Goal: Task Accomplishment & Management: Complete application form

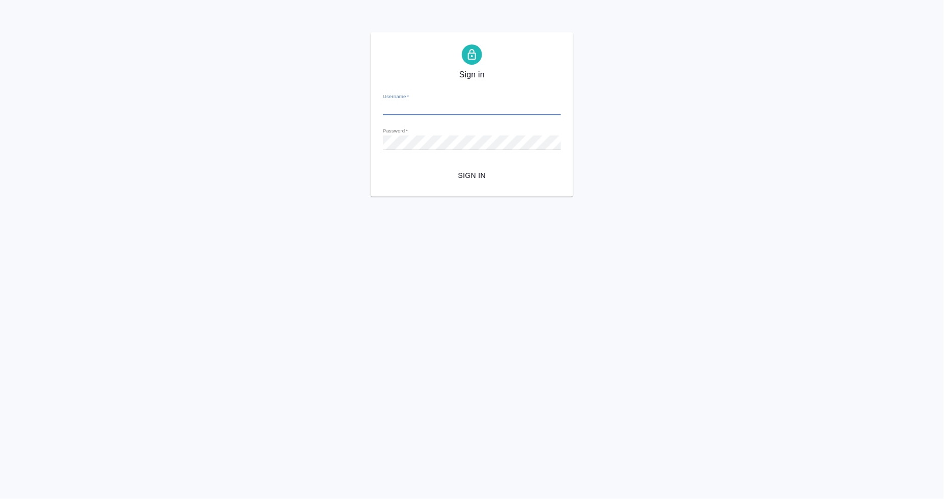
type input "a.mangul@awatera.com"
click at [481, 179] on span "Sign in" at bounding box center [472, 175] width 162 height 13
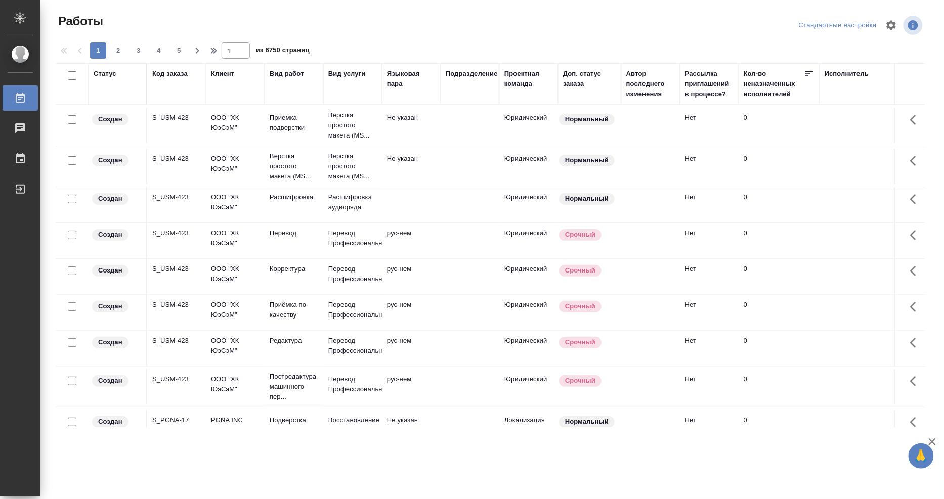
click at [848, 70] on div "Исполнитель" at bounding box center [847, 74] width 45 height 10
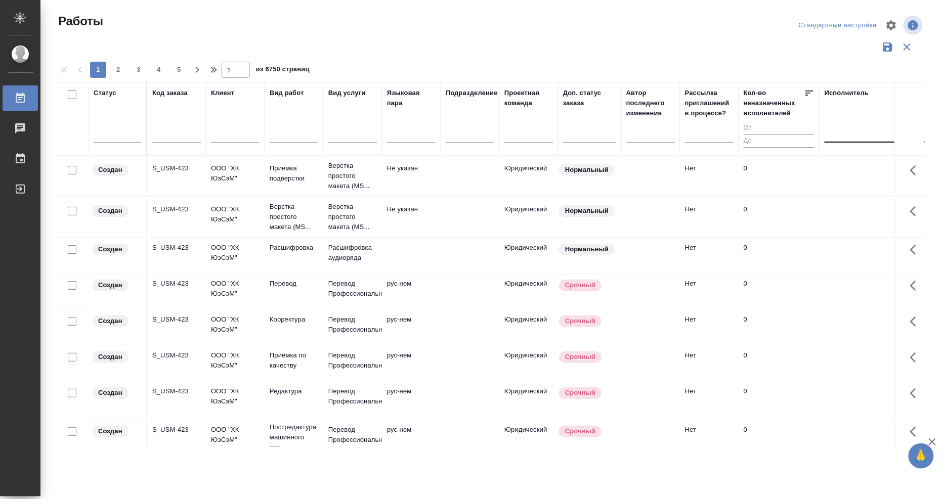
click at [850, 134] on div at bounding box center [891, 132] width 132 height 15
click at [846, 165] on div "Свои работы" at bounding box center [901, 165] width 152 height 18
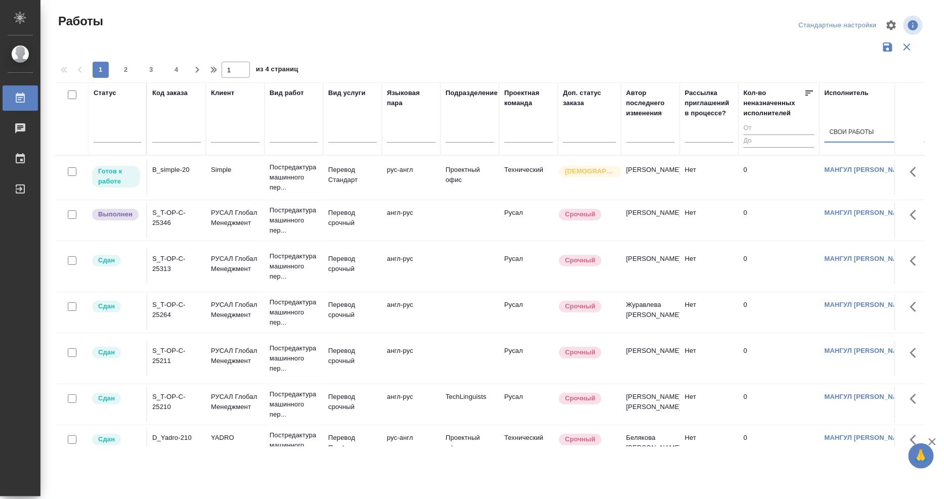
click at [179, 170] on div "B_simple-20" at bounding box center [176, 170] width 49 height 10
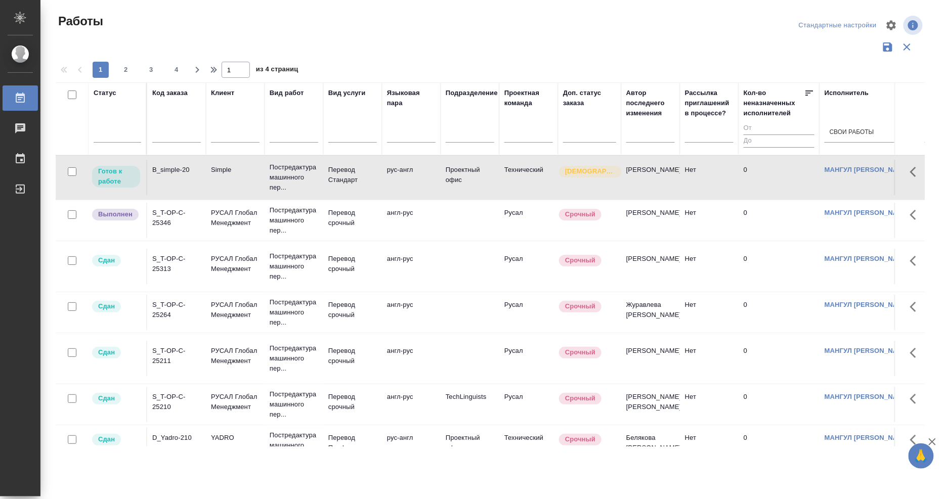
click at [165, 211] on div "S_T-OP-C-25346" at bounding box center [176, 218] width 49 height 20
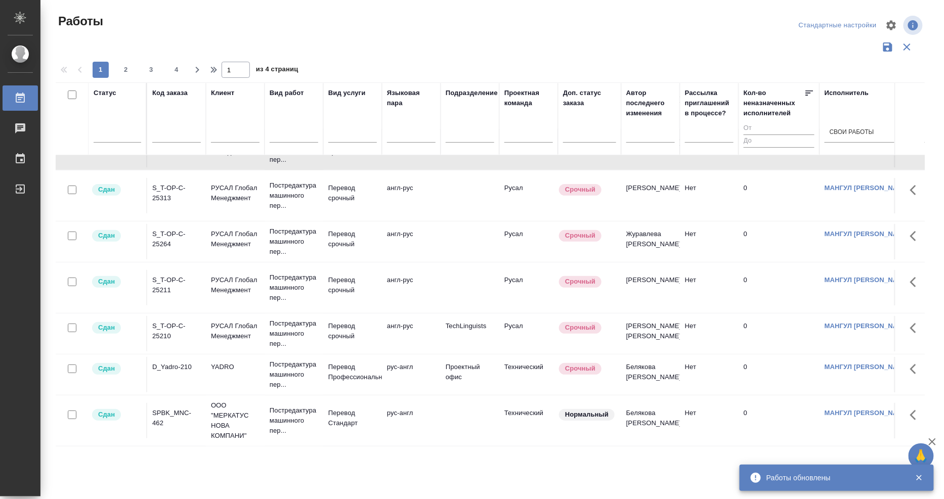
scroll to position [56, 0]
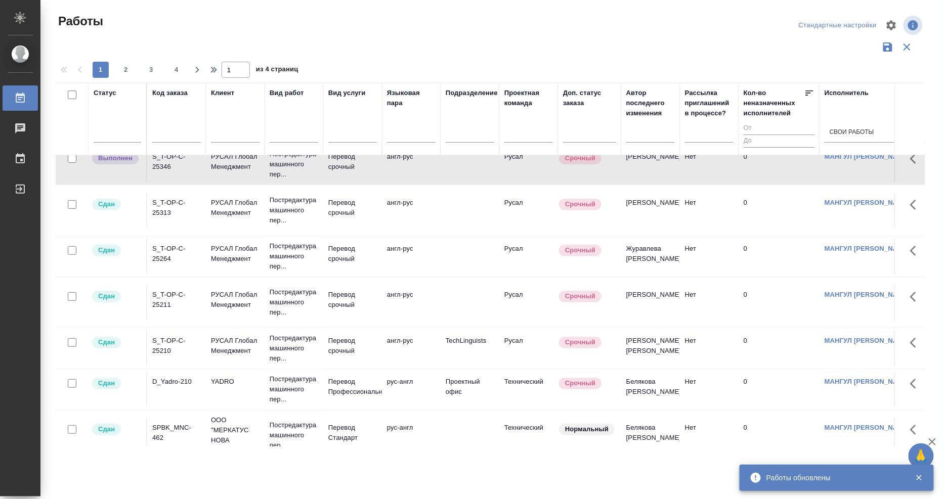
click at [164, 253] on div "S_T-OP-C-25264" at bounding box center [176, 254] width 49 height 20
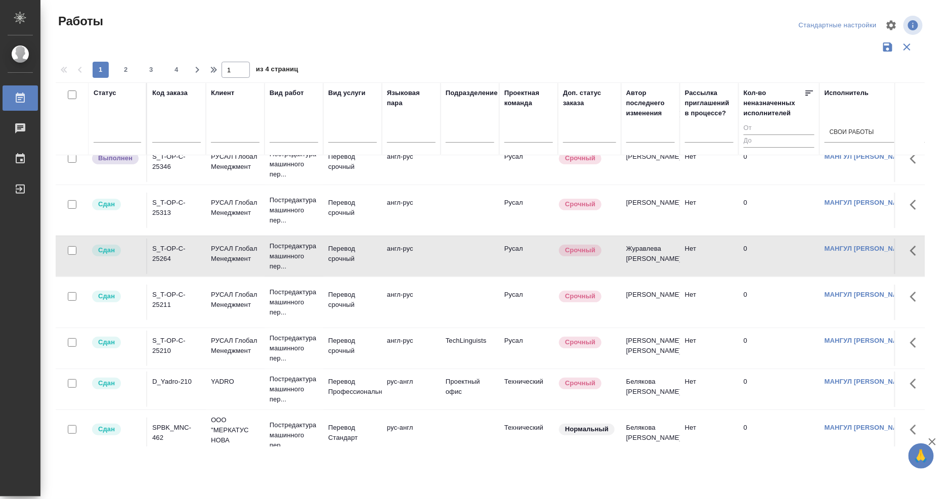
click at [163, 253] on div "S_T-OP-C-25264" at bounding box center [176, 254] width 49 height 20
click at [165, 380] on div "D_Yadro-210" at bounding box center [176, 382] width 49 height 10
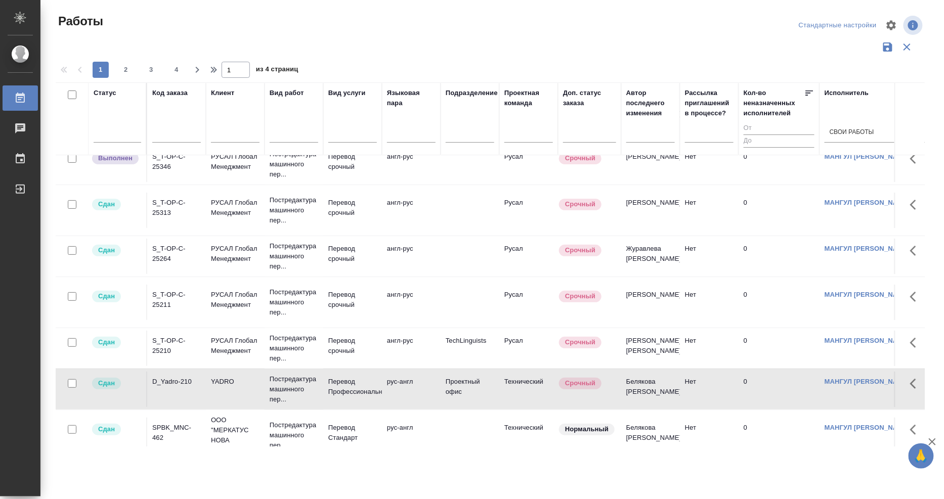
scroll to position [0, 0]
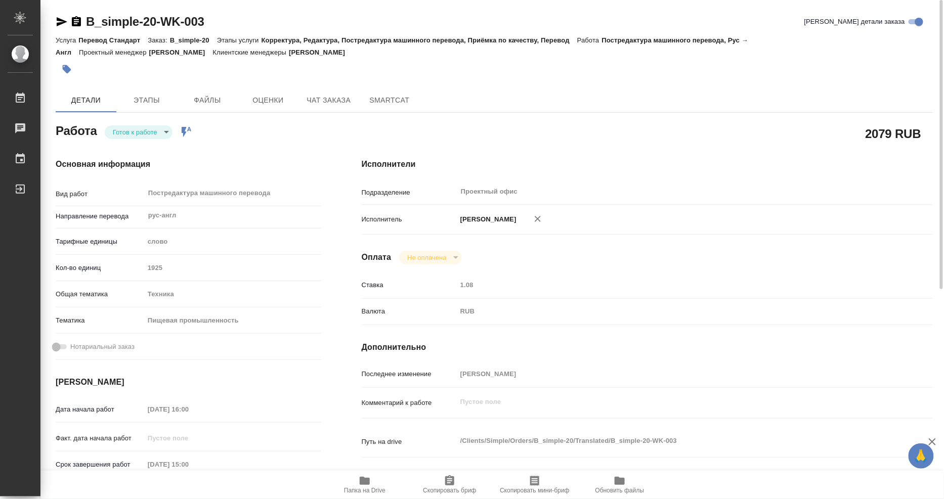
click at [77, 22] on icon "button" at bounding box center [76, 22] width 12 height 12
click at [140, 130] on body "🙏 .cls-1 fill:#fff; AWATERA Mangul Anna Работы 0 Чаты График Выйти B_simple-20-…" at bounding box center [472, 249] width 944 height 499
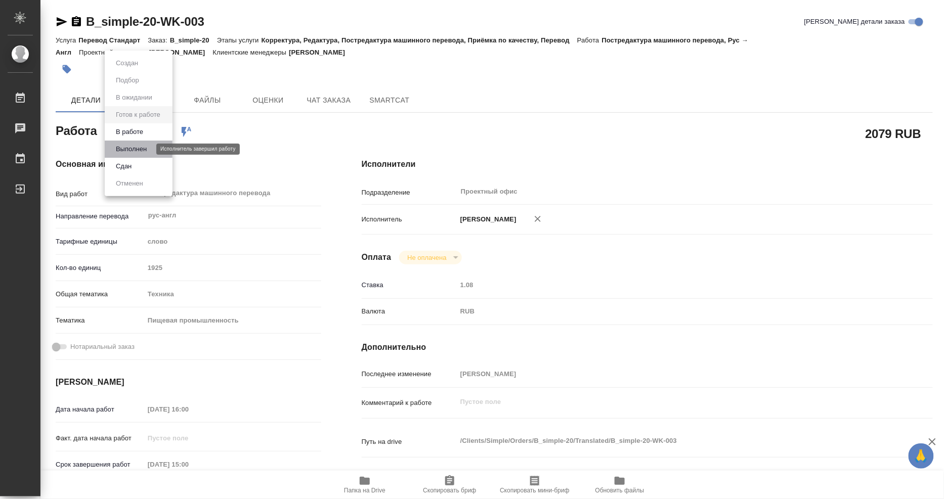
click at [138, 144] on button "Выполнен" at bounding box center [131, 149] width 37 height 11
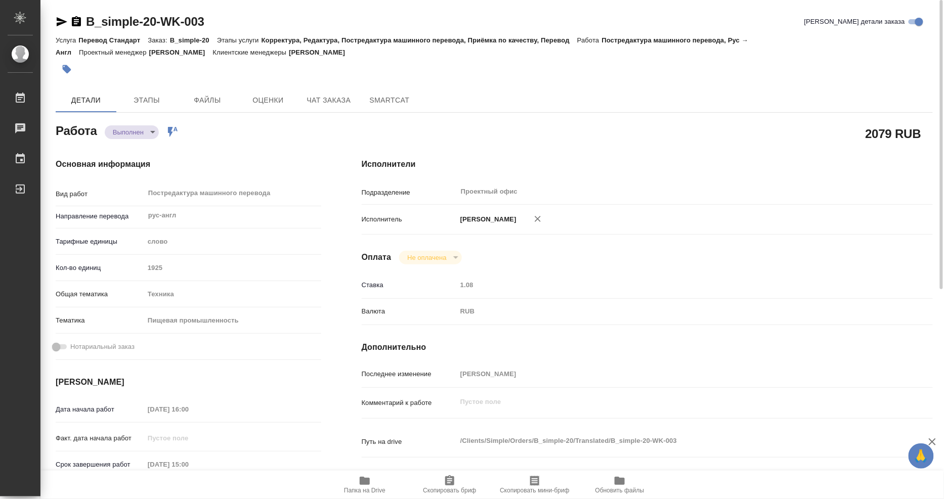
type textarea "x"
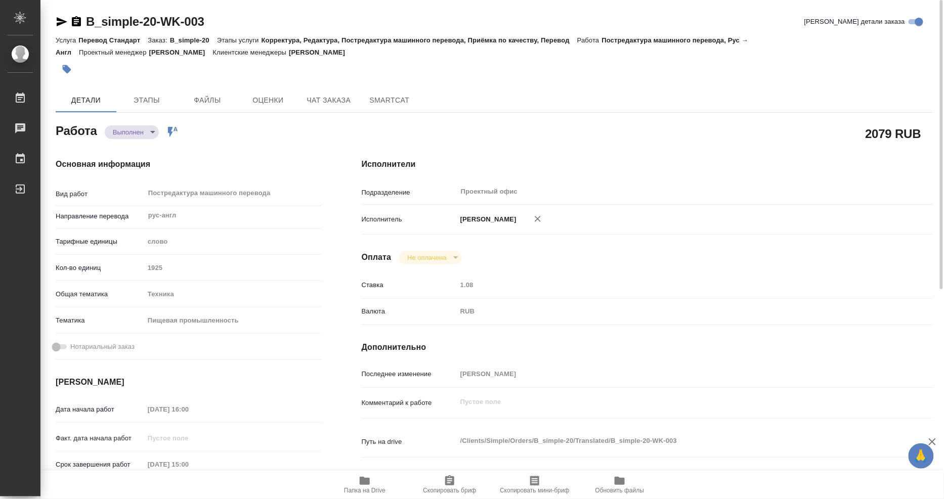
type textarea "x"
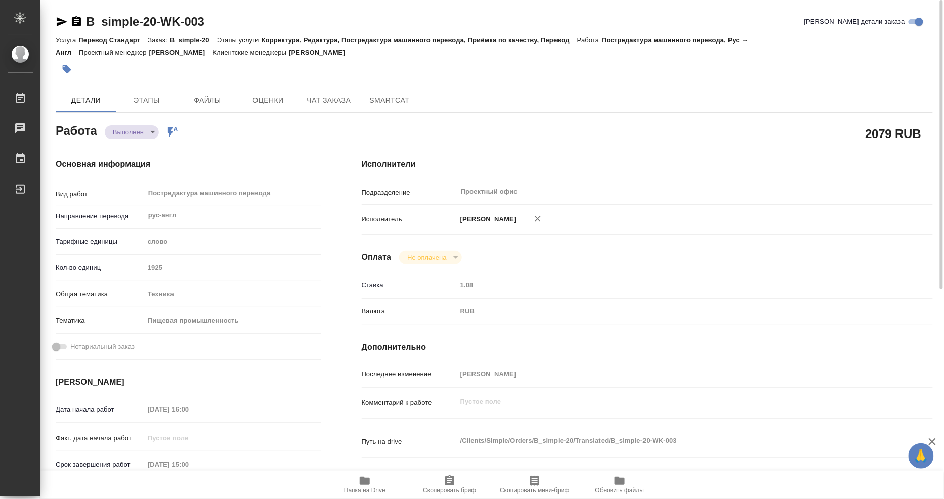
type textarea "x"
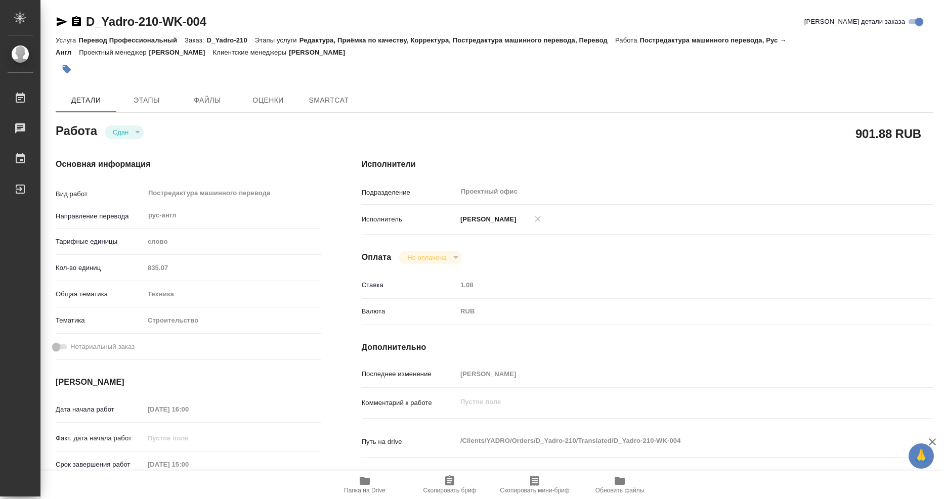
type textarea "x"
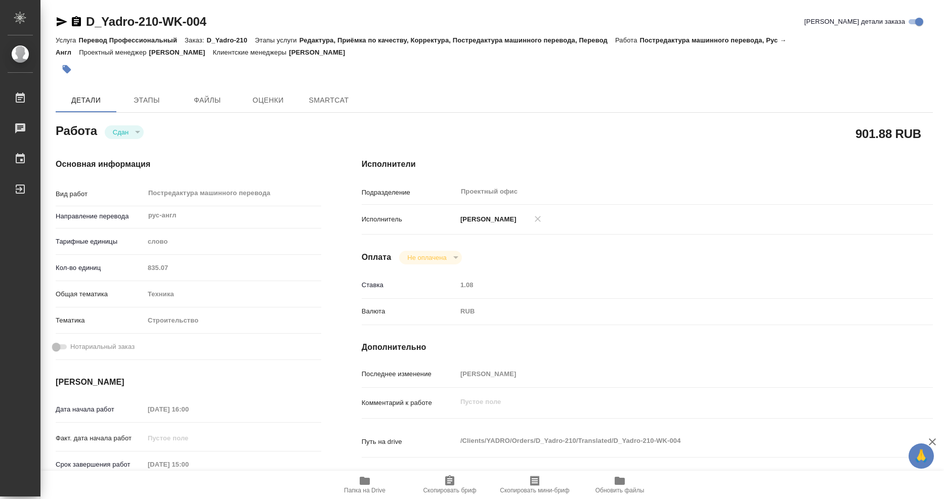
type textarea "x"
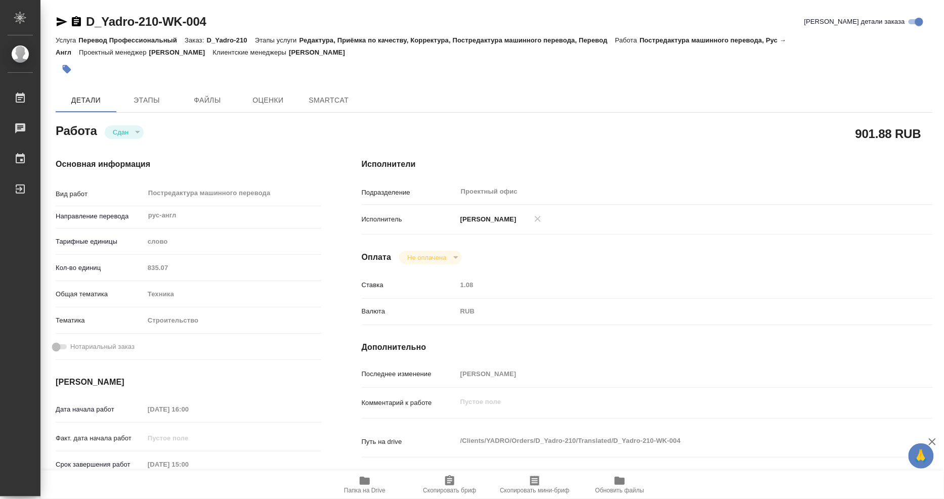
type textarea "x"
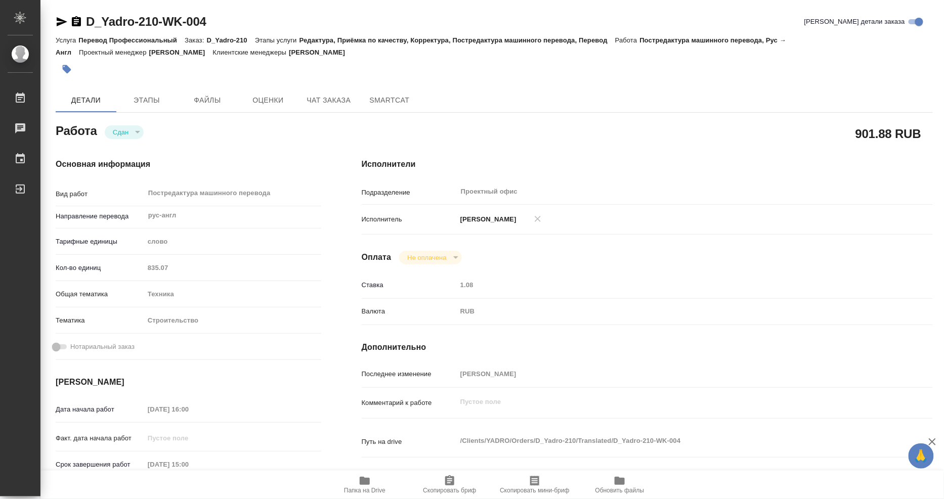
type textarea "x"
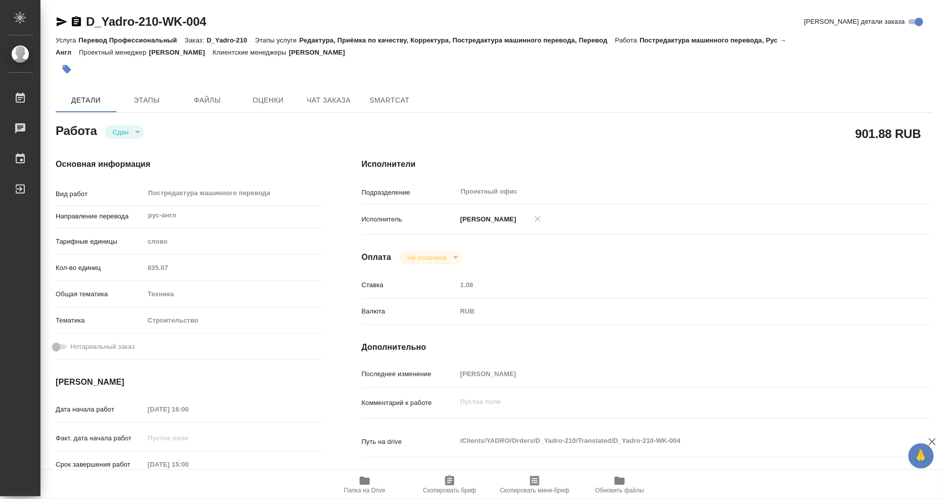
type textarea "x"
